Goal: Go to known website: Go to known website

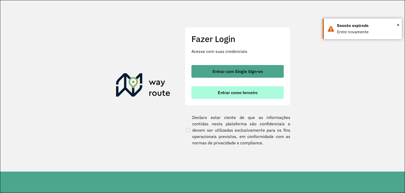
click at [240, 96] on button "Entrar como terceiro" at bounding box center [238, 92] width 92 height 13
